Goal: Task Accomplishment & Management: Complete application form

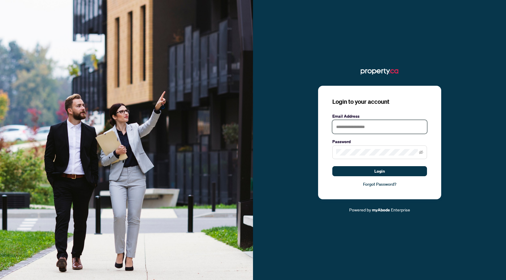
click at [374, 125] on input "text" at bounding box center [379, 127] width 95 height 14
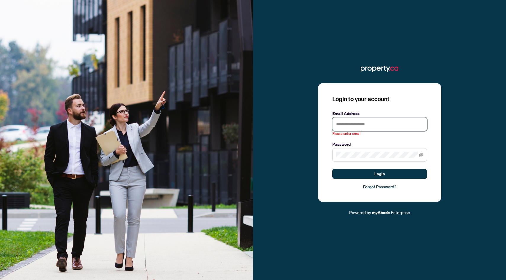
type input "**********"
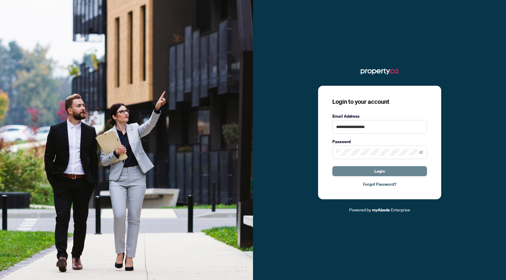
click at [375, 171] on span "Login" at bounding box center [379, 171] width 11 height 9
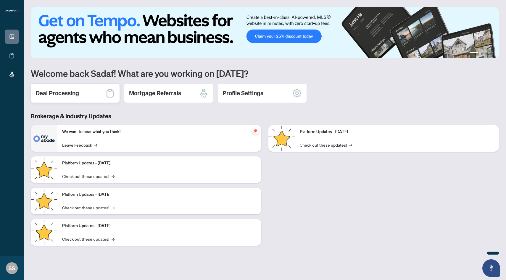
click at [93, 99] on div "Deal Processing" at bounding box center [75, 93] width 89 height 19
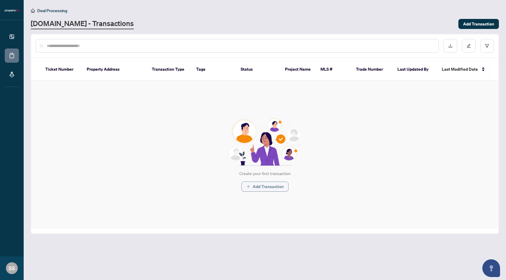
click at [269, 187] on span "Add Transaction" at bounding box center [268, 186] width 31 height 9
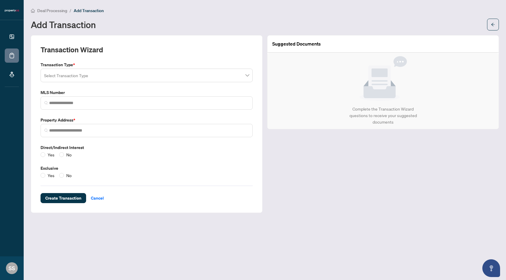
click at [162, 74] on input "search" at bounding box center [144, 76] width 200 height 13
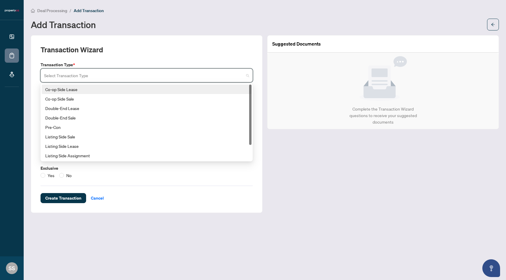
click at [148, 88] on div "Co-op Side Lease" at bounding box center [146, 89] width 203 height 7
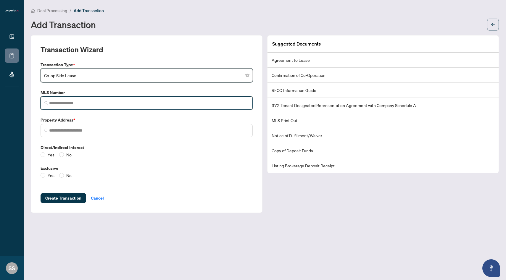
click at [115, 101] on input "search" at bounding box center [149, 103] width 200 height 6
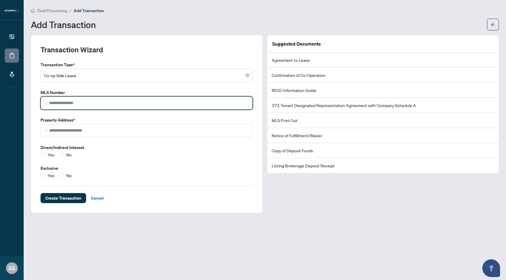
paste input "*********"
type input "*********"
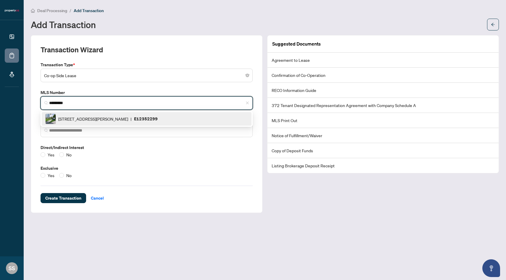
click at [109, 121] on span "[STREET_ADDRESS][PERSON_NAME]" at bounding box center [93, 119] width 70 height 7
type input "**********"
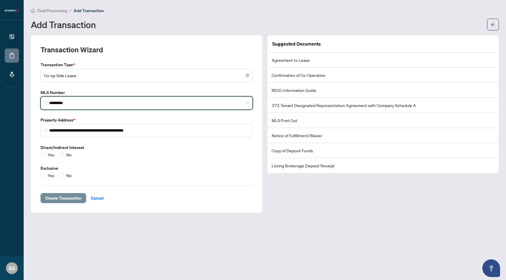
type input "*********"
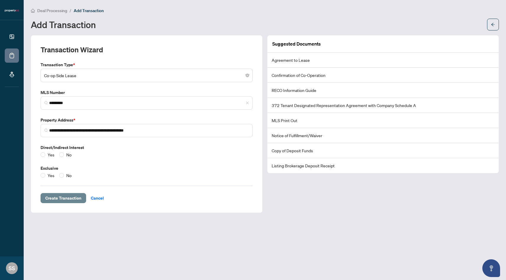
click at [60, 199] on span "Create Transaction" at bounding box center [63, 197] width 36 height 9
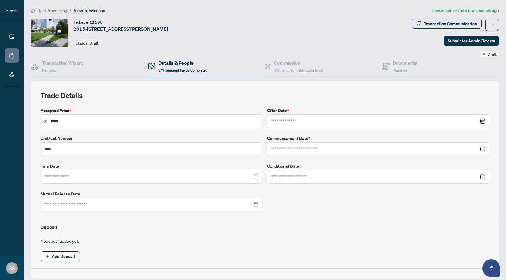
type input "**********"
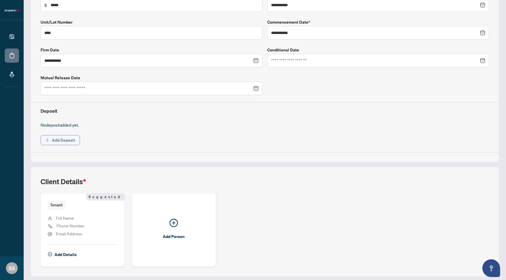
scroll to position [134, 0]
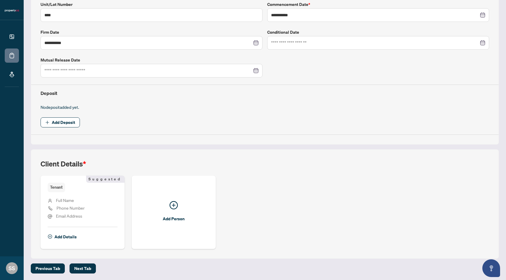
click at [67, 197] on span "Full Name" at bounding box center [65, 200] width 18 height 7
click at [67, 201] on span "Full Name" at bounding box center [65, 200] width 18 height 5
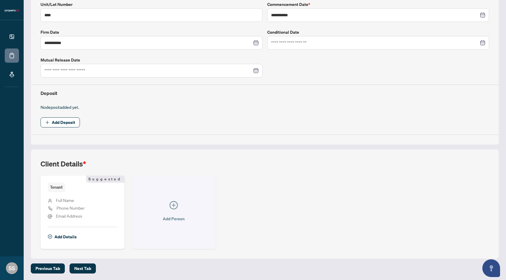
click at [174, 205] on icon "plus-circle" at bounding box center [174, 206] width 4 height 4
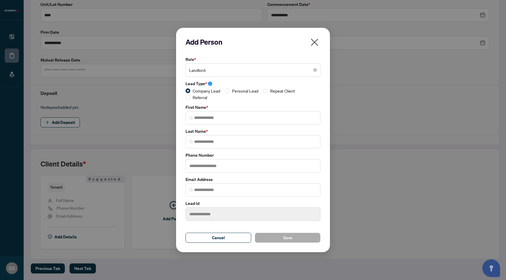
click at [221, 72] on span "Landlord" at bounding box center [253, 69] width 128 height 11
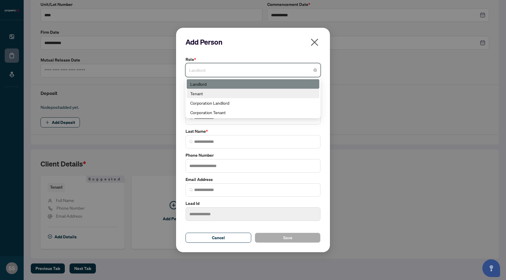
click at [214, 92] on div "Tenant" at bounding box center [252, 93] width 125 height 7
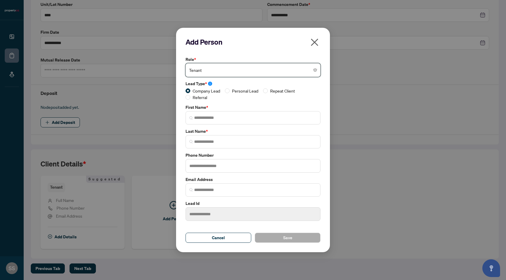
click at [315, 41] on icon "close" at bounding box center [314, 42] width 7 height 7
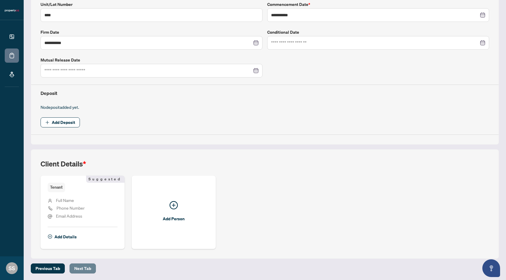
click at [83, 270] on span "Next Tab" at bounding box center [82, 268] width 17 height 9
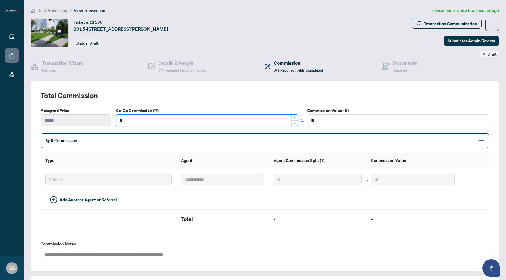
click at [138, 123] on input "*" at bounding box center [206, 120] width 181 height 11
click at [154, 94] on h2 "Total Commission" at bounding box center [265, 95] width 448 height 9
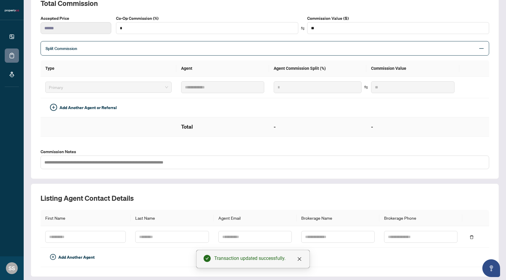
scroll to position [110, 0]
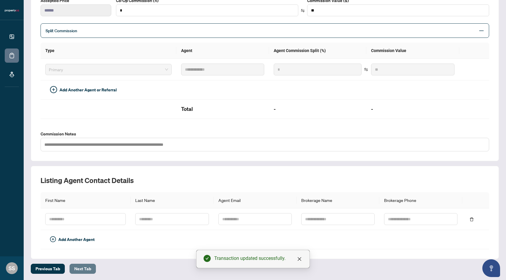
click at [83, 267] on span "Next Tab" at bounding box center [82, 268] width 17 height 9
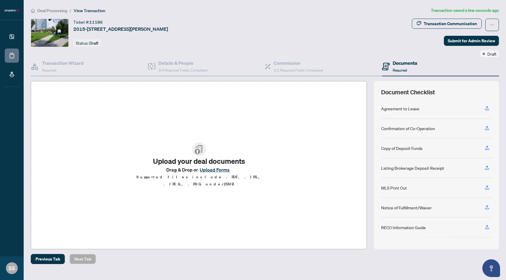
click at [209, 174] on button "Upload Forms" at bounding box center [214, 170] width 33 height 8
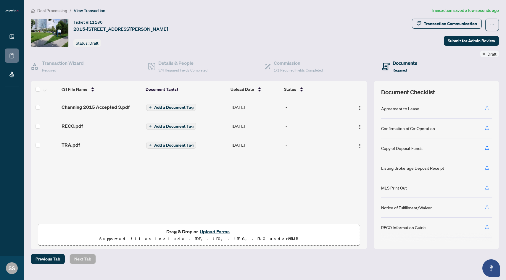
click at [215, 230] on button "Upload Forms" at bounding box center [214, 232] width 33 height 8
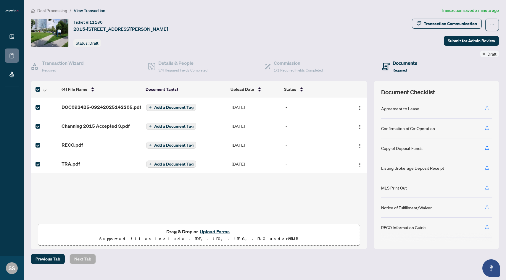
click at [215, 229] on button "Upload Forms" at bounding box center [214, 232] width 33 height 8
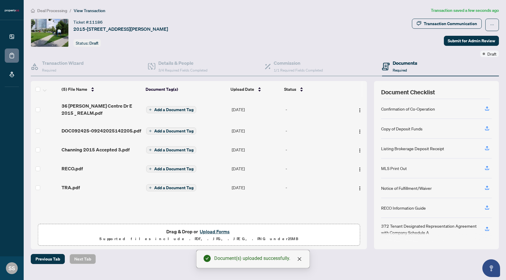
scroll to position [20, 0]
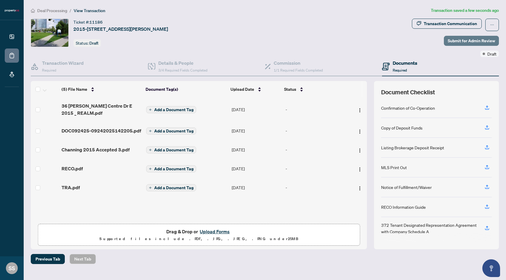
click at [475, 43] on span "Submit for Admin Review" at bounding box center [471, 40] width 47 height 9
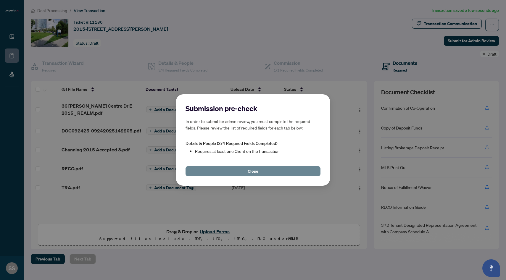
click at [266, 172] on button "Close" at bounding box center [252, 171] width 135 height 10
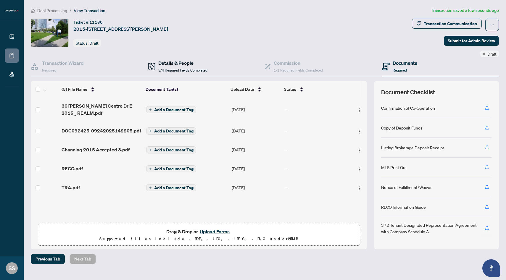
click at [180, 70] on span "3/4 Required Fields Completed" at bounding box center [182, 70] width 49 height 4
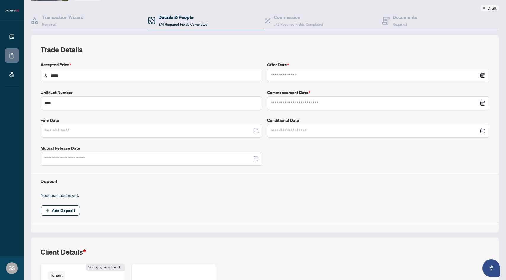
type input "**********"
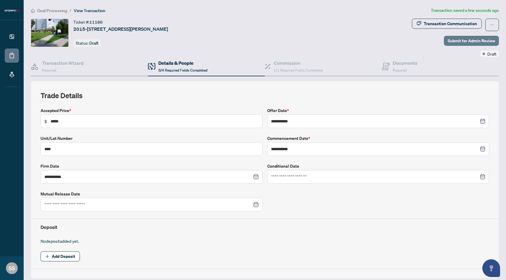
click at [472, 40] on span "Submit for Admin Review" at bounding box center [471, 40] width 47 height 9
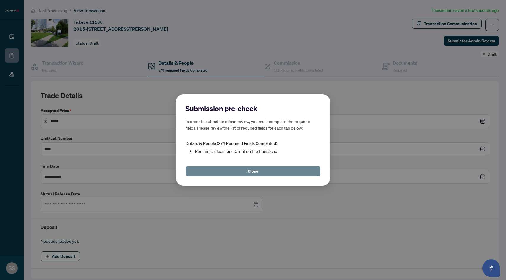
click at [288, 169] on button "Close" at bounding box center [252, 171] width 135 height 10
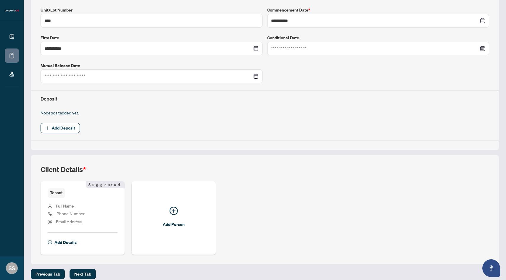
scroll to position [134, 0]
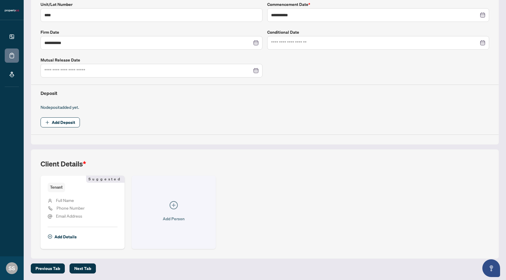
click at [174, 202] on icon "plus-circle" at bounding box center [173, 205] width 8 height 8
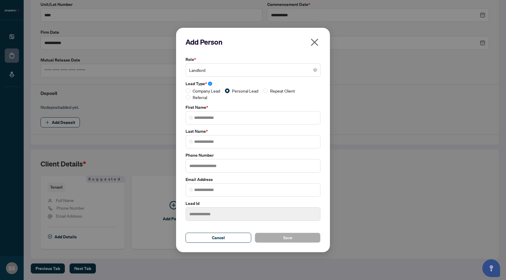
click at [238, 71] on span "Landlord" at bounding box center [253, 69] width 128 height 11
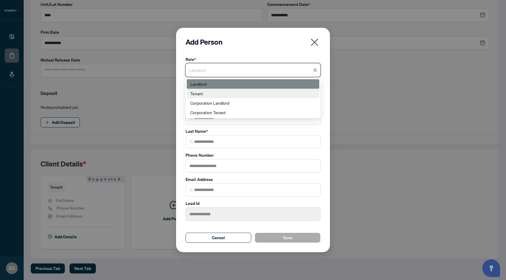
click at [222, 92] on div "Tenant" at bounding box center [252, 93] width 125 height 7
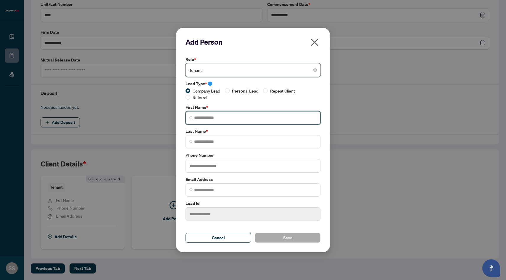
click at [216, 116] on input "search" at bounding box center [255, 118] width 122 height 6
type input "********"
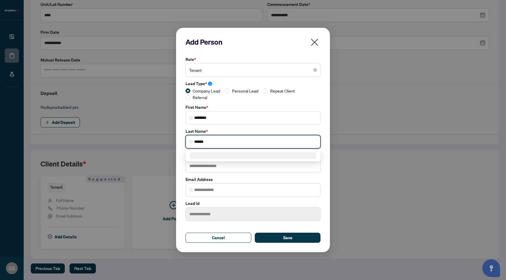
type input "******"
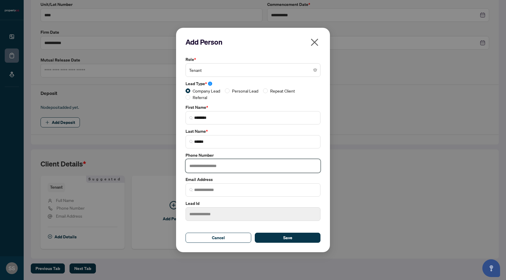
click at [242, 170] on input "text" at bounding box center [252, 166] width 135 height 14
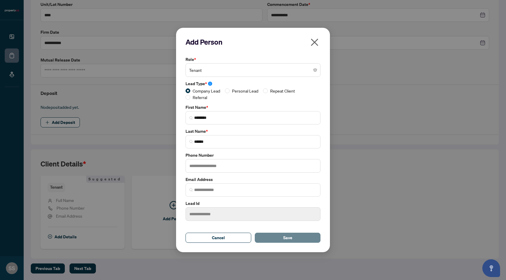
click at [277, 238] on button "Save" at bounding box center [288, 238] width 66 height 10
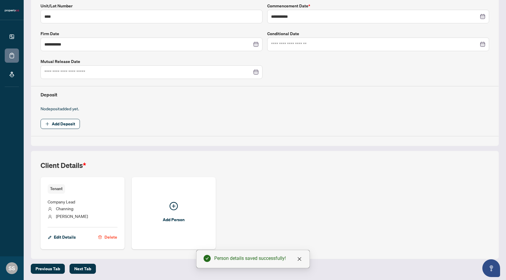
scroll to position [0, 0]
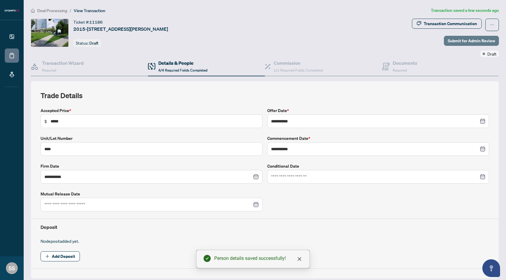
click at [458, 42] on span "Submit for Admin Review" at bounding box center [471, 40] width 47 height 9
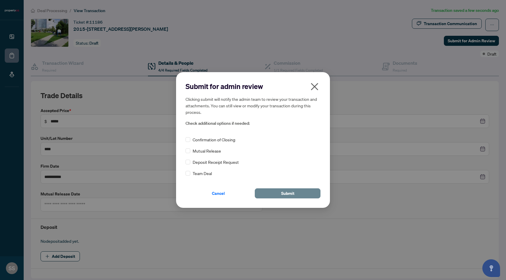
click at [269, 193] on button "Submit" at bounding box center [288, 193] width 66 height 10
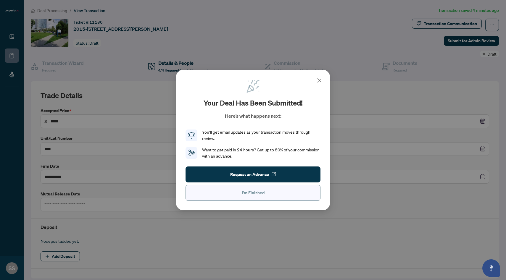
click at [272, 193] on button "I'm Finished" at bounding box center [252, 193] width 135 height 16
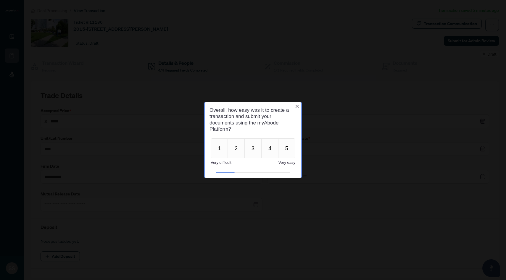
click at [298, 106] on icon "Close button" at bounding box center [297, 107] width 4 height 4
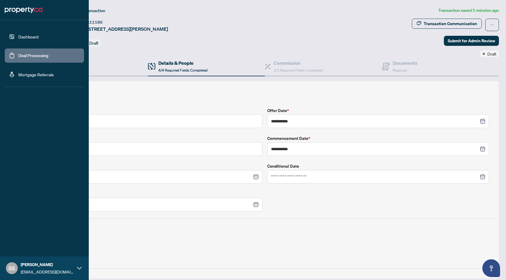
click at [28, 36] on link "Dashboard" at bounding box center [28, 36] width 20 height 5
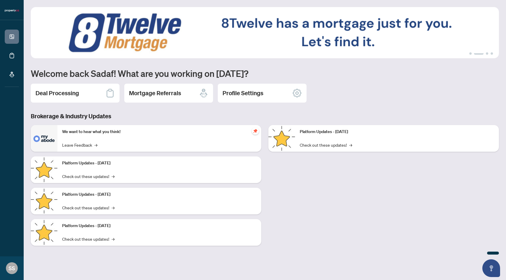
click at [175, 140] on div "We want to hear what you think! Leave Feedback →" at bounding box center [159, 138] width 204 height 27
click at [79, 96] on div "Deal Processing" at bounding box center [75, 93] width 89 height 19
